Goal: Task Accomplishment & Management: Manage account settings

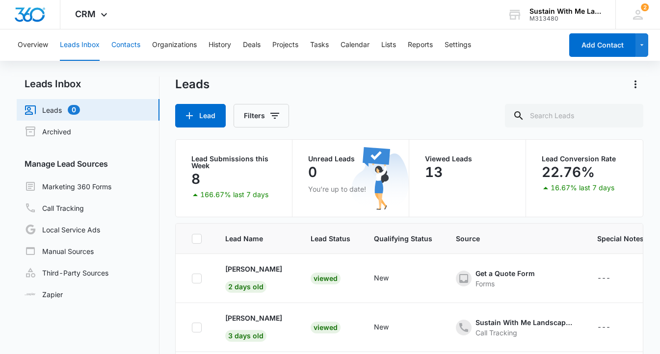
click at [124, 42] on button "Contacts" at bounding box center [125, 44] width 29 height 31
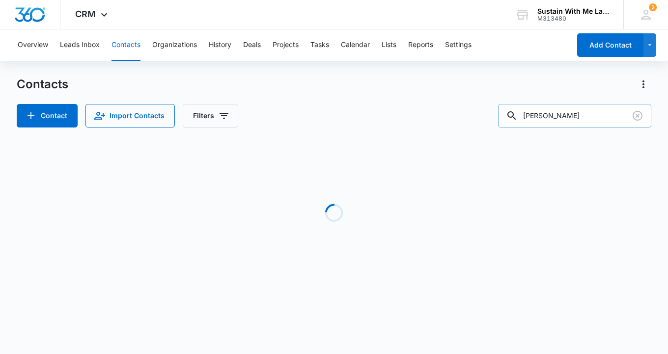
click at [579, 117] on input "[PERSON_NAME]" at bounding box center [574, 116] width 153 height 24
type input "mignon"
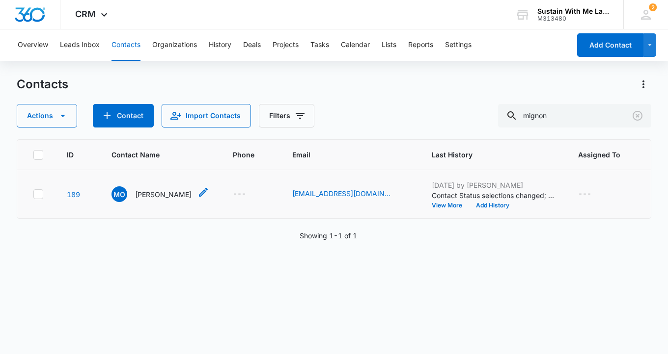
click at [178, 202] on div "MO [PERSON_NAME]" at bounding box center [160, 195] width 98 height 16
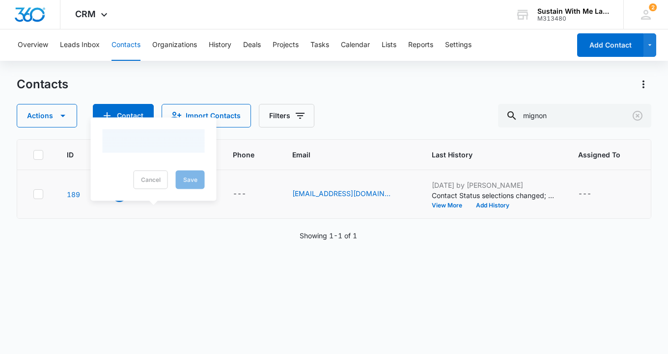
click at [161, 200] on p "[PERSON_NAME]" at bounding box center [163, 194] width 56 height 10
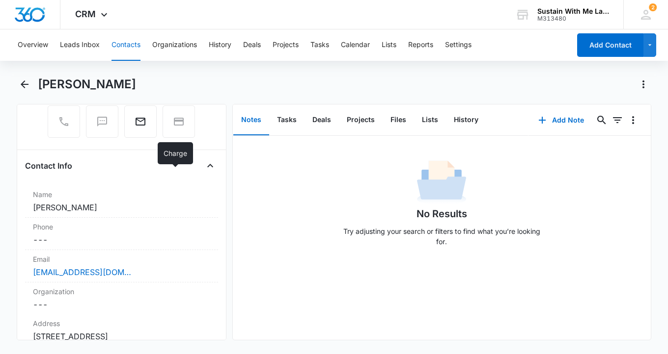
scroll to position [141, 0]
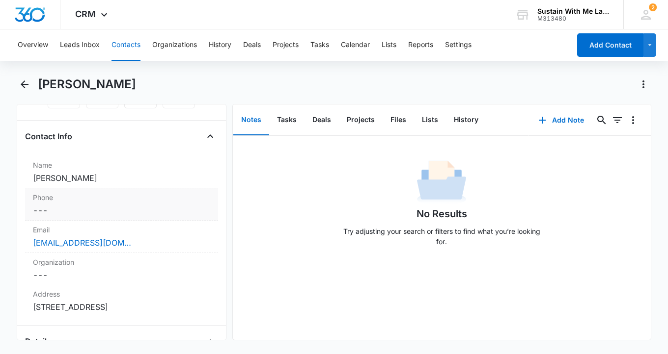
click at [104, 212] on dd "Cancel Save Changes ---" at bounding box center [121, 211] width 177 height 12
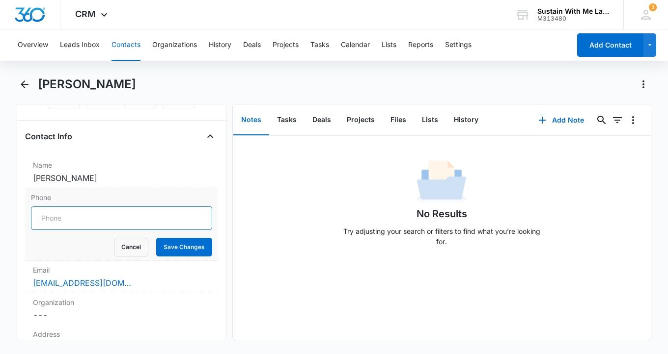
click at [102, 217] on input "Phone" at bounding box center [121, 219] width 181 height 24
paste input "[PHONE_NUMBER]"
type input "[PHONE_NUMBER]"
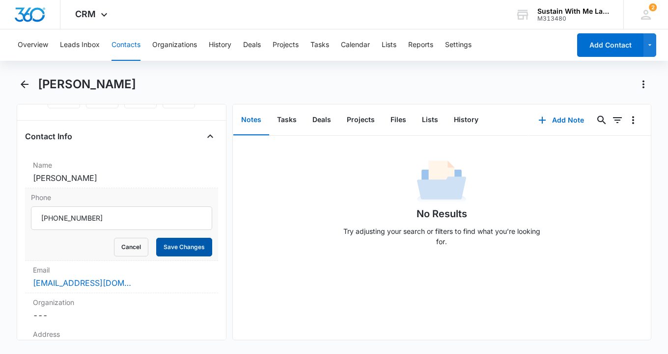
click at [162, 245] on button "Save Changes" at bounding box center [184, 247] width 56 height 19
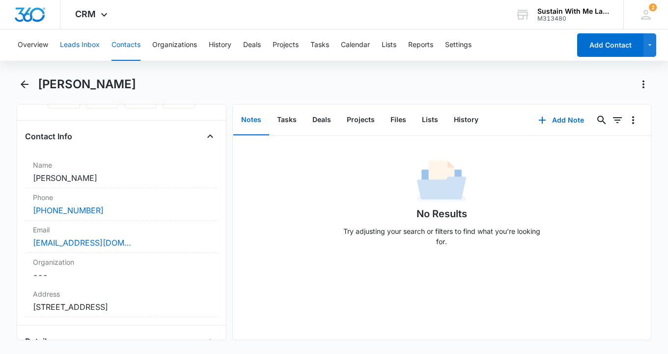
click at [86, 42] on button "Leads Inbox" at bounding box center [80, 44] width 40 height 31
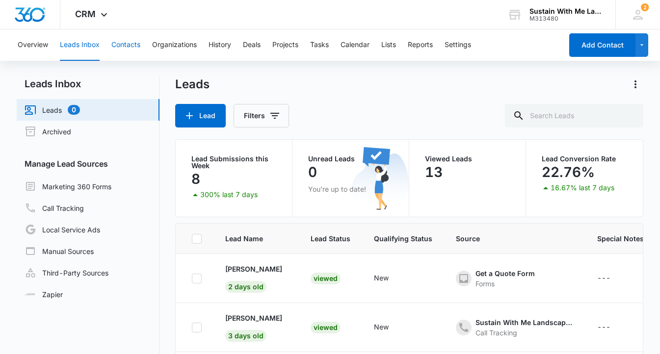
click at [128, 47] on button "Contacts" at bounding box center [125, 44] width 29 height 31
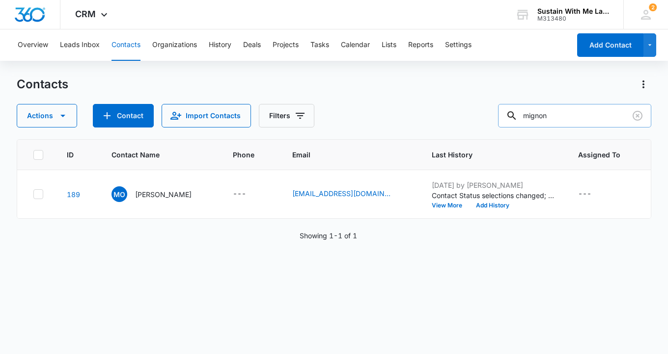
click at [562, 116] on input "mignon" at bounding box center [574, 116] width 153 height 24
type input "klop"
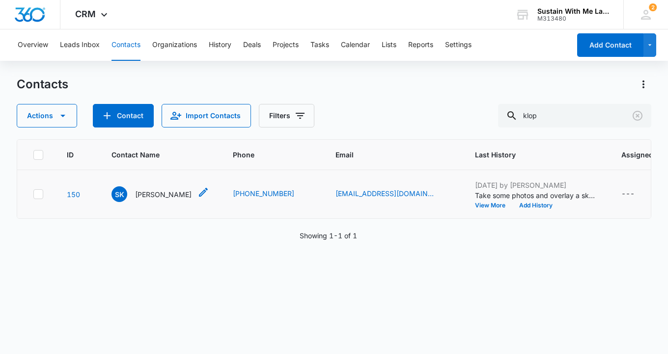
click at [155, 200] on p "[PERSON_NAME]" at bounding box center [163, 194] width 56 height 10
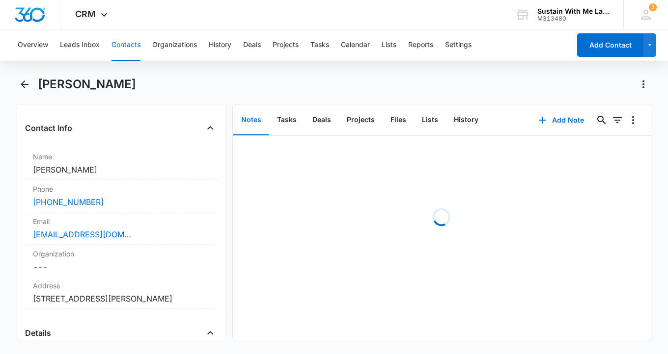
scroll to position [158, 0]
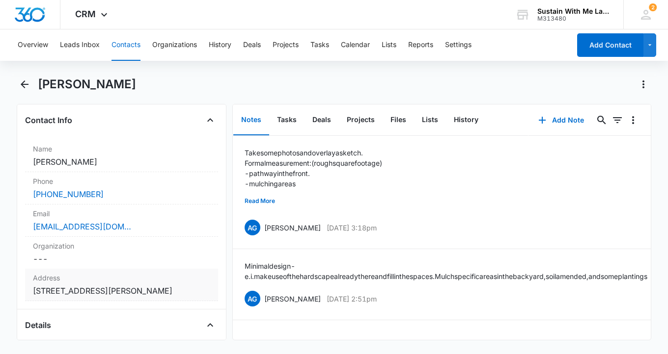
click at [145, 292] on dd "Cancel Save Changes [STREET_ADDRESS][PERSON_NAME]" at bounding box center [121, 291] width 177 height 12
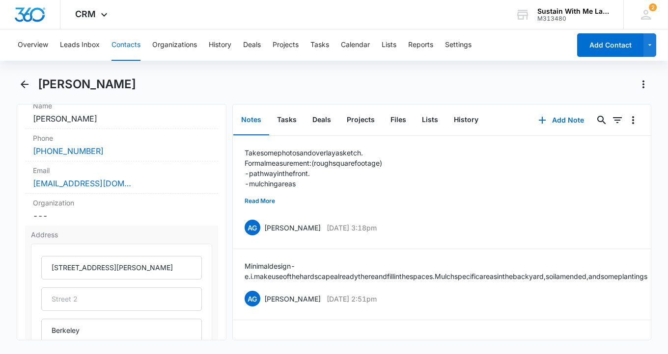
scroll to position [204, 0]
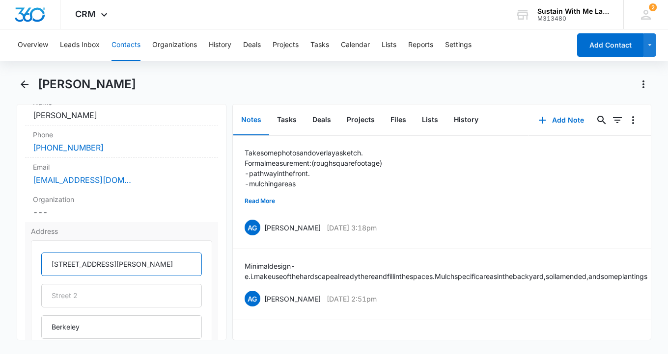
drag, startPoint x: 108, startPoint y: 263, endPoint x: 50, endPoint y: 261, distance: 58.9
click at [50, 261] on input "[STREET_ADDRESS][PERSON_NAME]" at bounding box center [121, 265] width 160 height 24
